Goal: Information Seeking & Learning: Learn about a topic

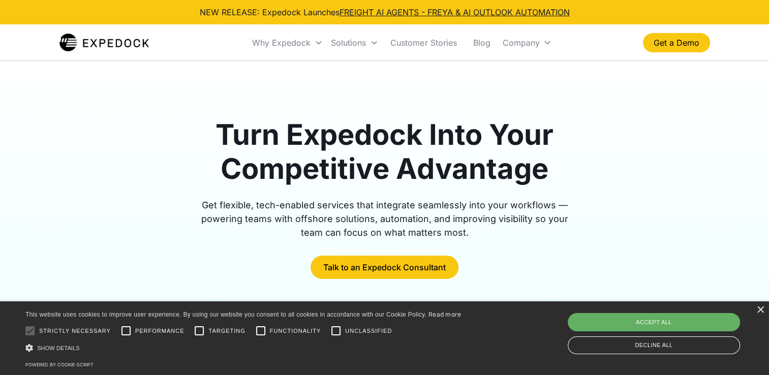
click at [717, 320] on div "Accept all" at bounding box center [654, 322] width 172 height 18
checkbox input "true"
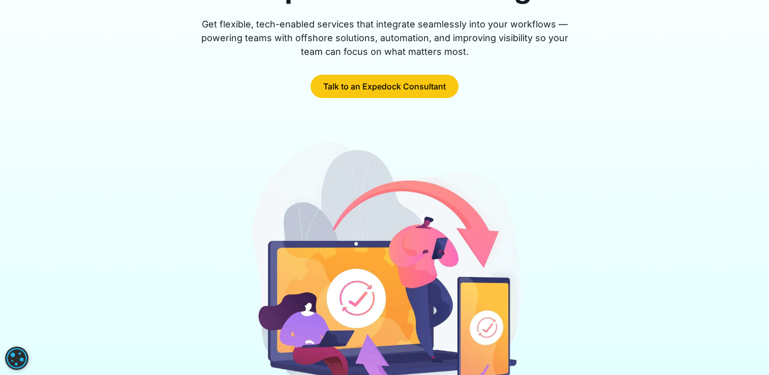
scroll to position [203, 0]
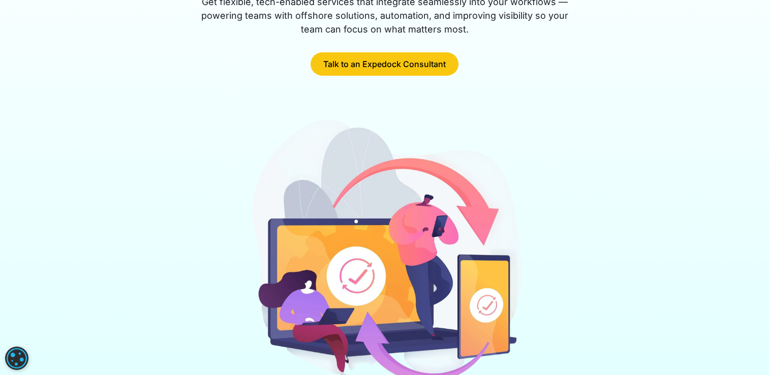
click at [498, 73] on div "Talk to an Expedock Consultant" at bounding box center [385, 63] width 390 height 23
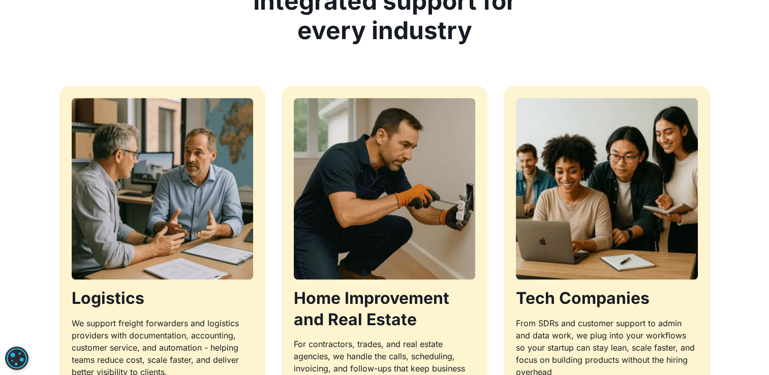
scroll to position [0, 0]
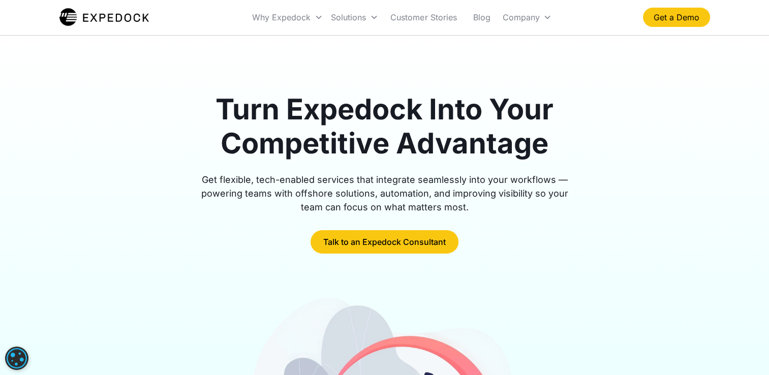
drag, startPoint x: 425, startPoint y: 229, endPoint x: 427, endPoint y: -34, distance: 262.8
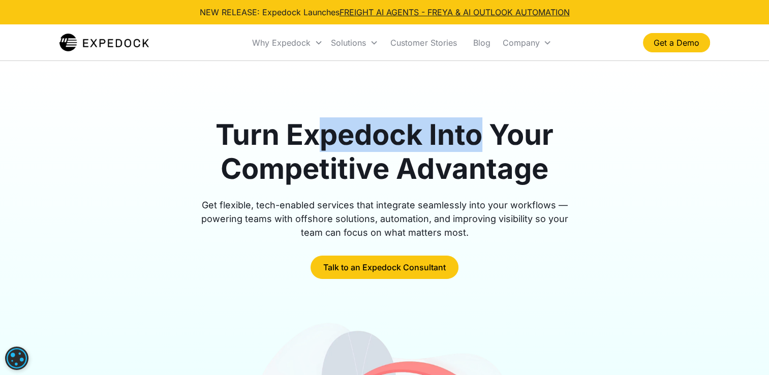
drag, startPoint x: 316, startPoint y: 133, endPoint x: 479, endPoint y: 147, distance: 163.8
click at [479, 147] on h1 "Turn Expedock Into Your Competitive Advantage" at bounding box center [385, 152] width 390 height 68
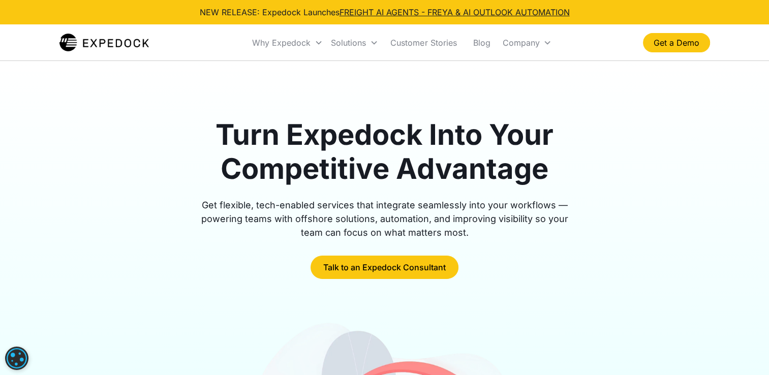
drag, startPoint x: 479, startPoint y: 147, endPoint x: 461, endPoint y: 168, distance: 27.1
click at [461, 168] on h1 "Turn Expedock Into Your Competitive Advantage" at bounding box center [385, 152] width 390 height 68
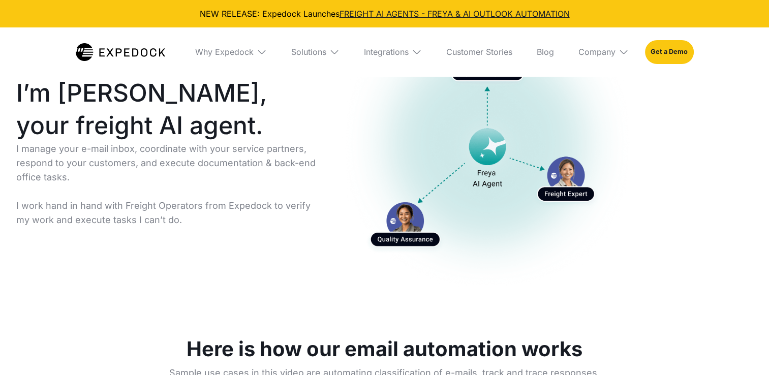
select select
